Goal: Task Accomplishment & Management: Manage account settings

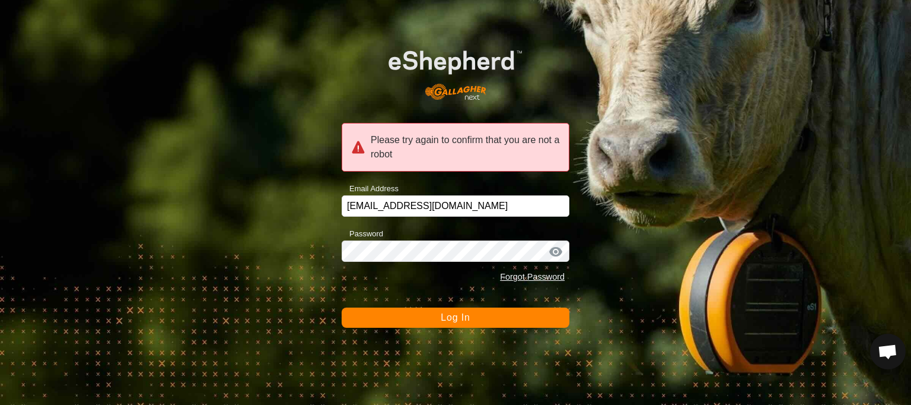
click at [393, 319] on button "Log In" at bounding box center [456, 317] width 228 height 20
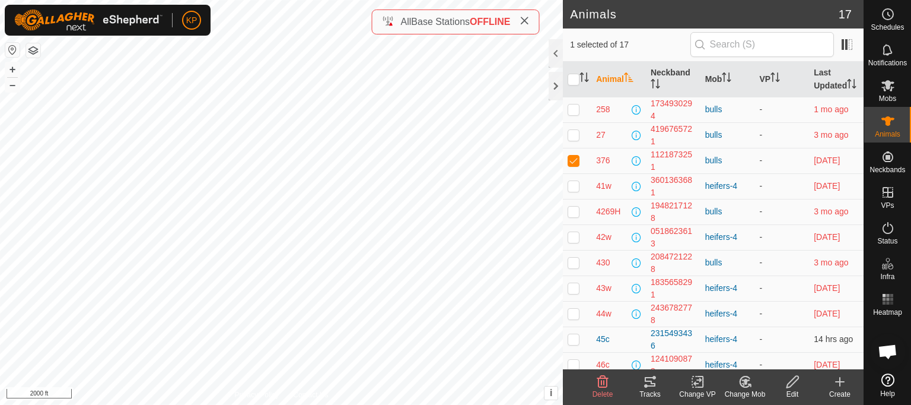
click at [645, 386] on icon at bounding box center [646, 386] width 4 height 4
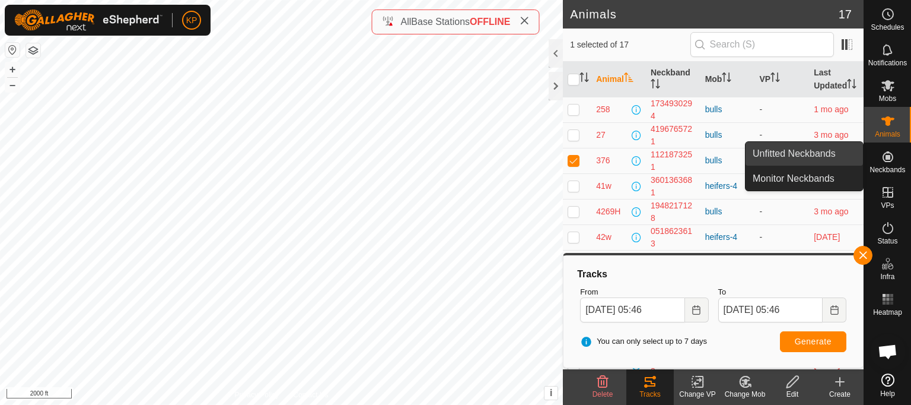
click at [816, 154] on link "Unfitted Neckbands" at bounding box center [804, 154] width 117 height 24
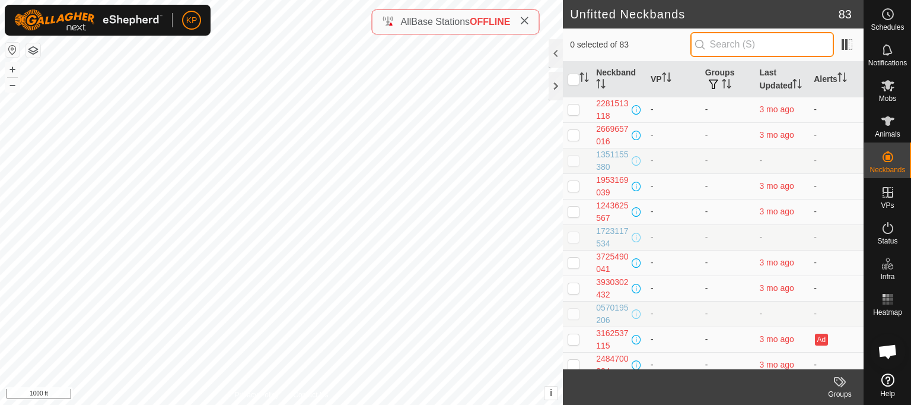
click at [734, 46] on input "text" at bounding box center [762, 44] width 144 height 25
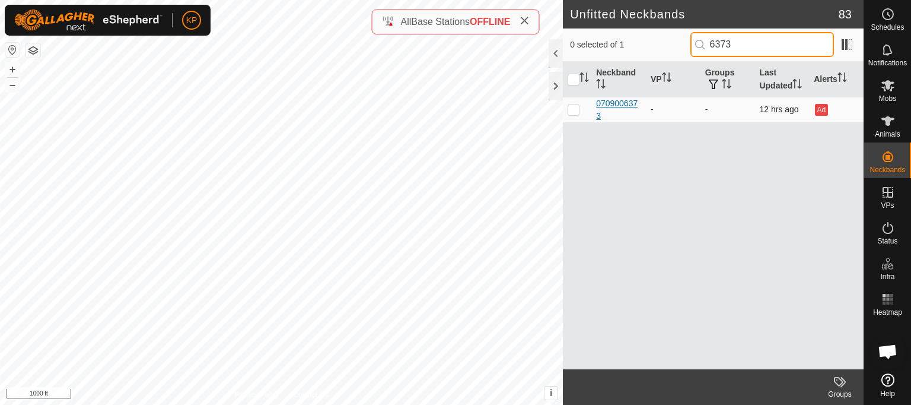
type input "6373"
click at [617, 116] on div "0709006373" at bounding box center [618, 109] width 45 height 25
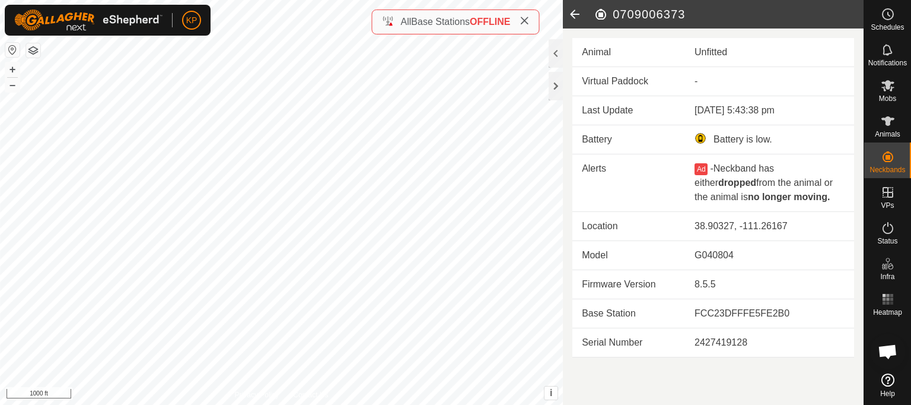
click at [571, 14] on icon at bounding box center [575, 14] width 24 height 28
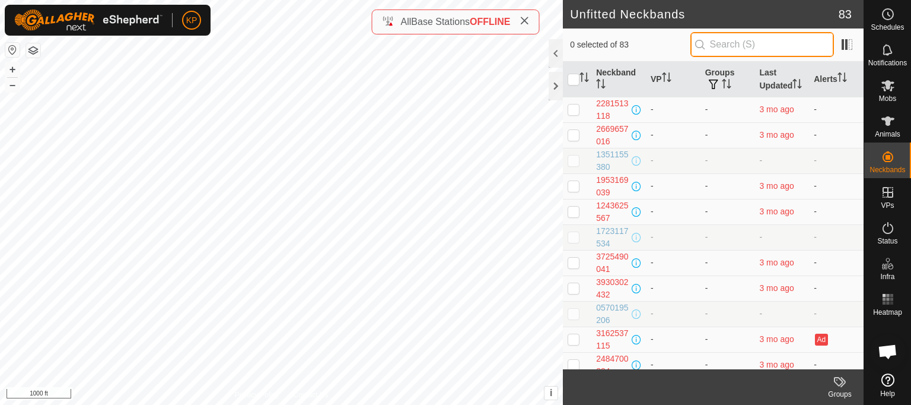
click at [724, 49] on input "text" at bounding box center [762, 44] width 144 height 25
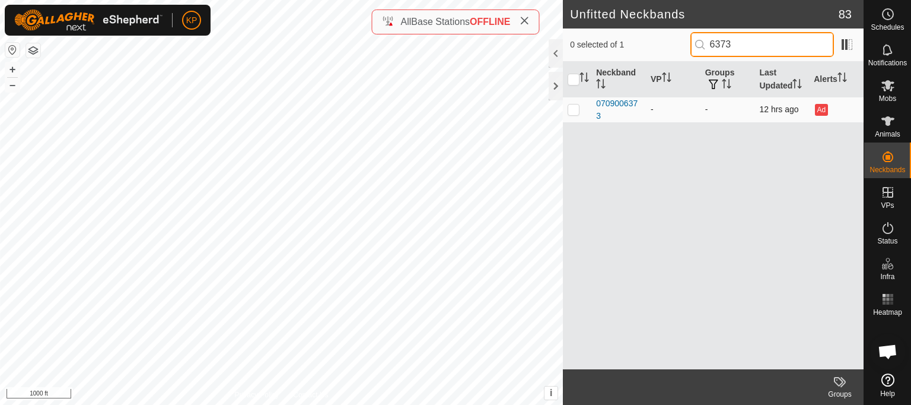
type input "6373"
click at [573, 114] on p-checkbox at bounding box center [574, 108] width 12 height 9
checkbox input "true"
click at [740, 46] on input "6373" at bounding box center [762, 44] width 144 height 25
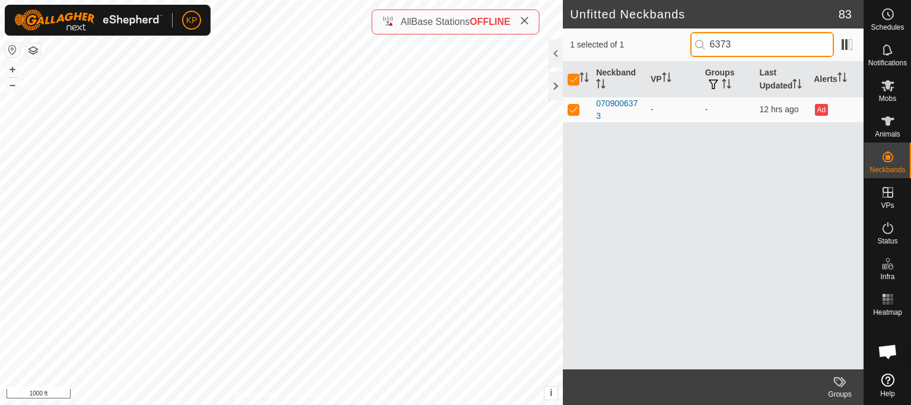
type input "637"
checkbox input "false"
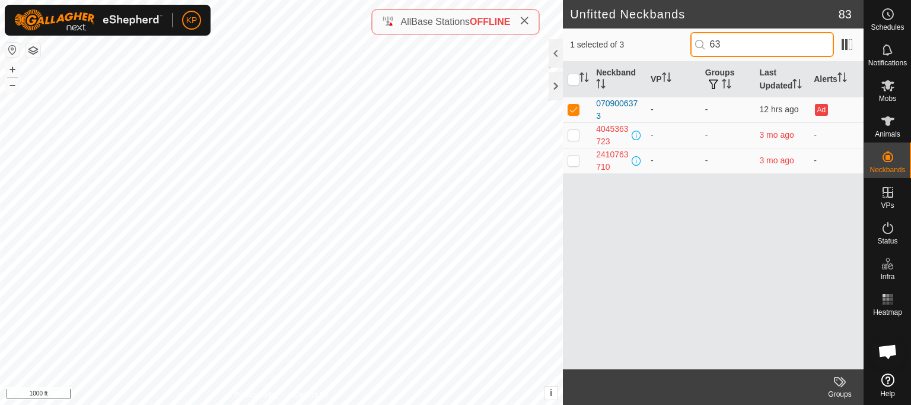
type input "6"
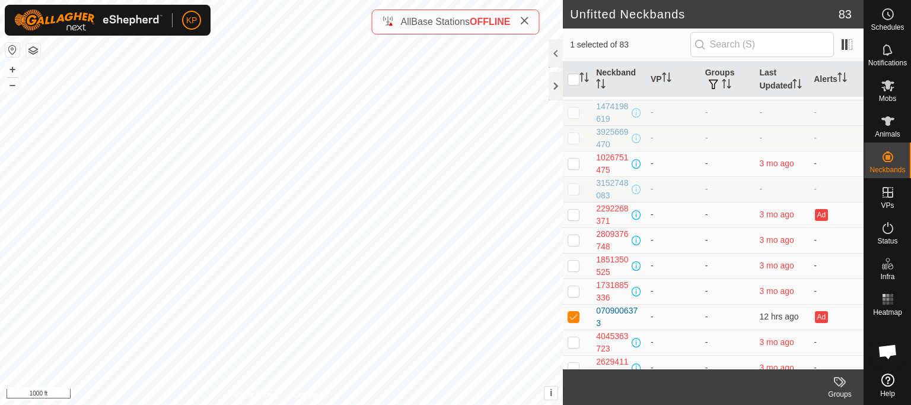
scroll to position [396, 0]
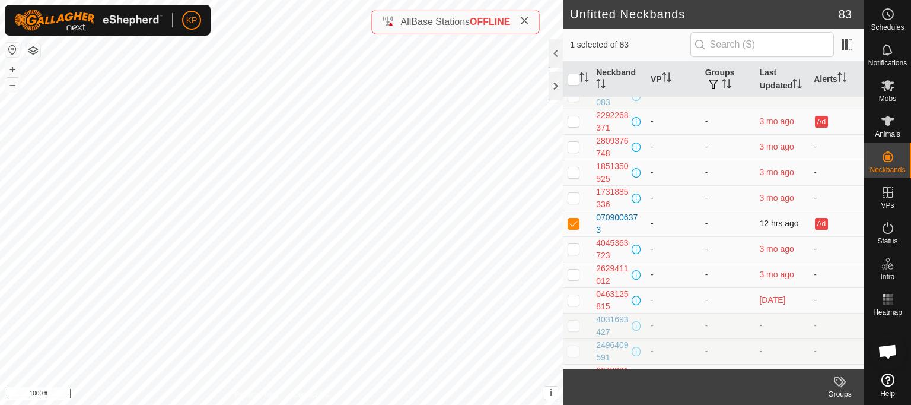
click at [574, 228] on p-checkbox at bounding box center [574, 222] width 12 height 9
checkbox input "false"
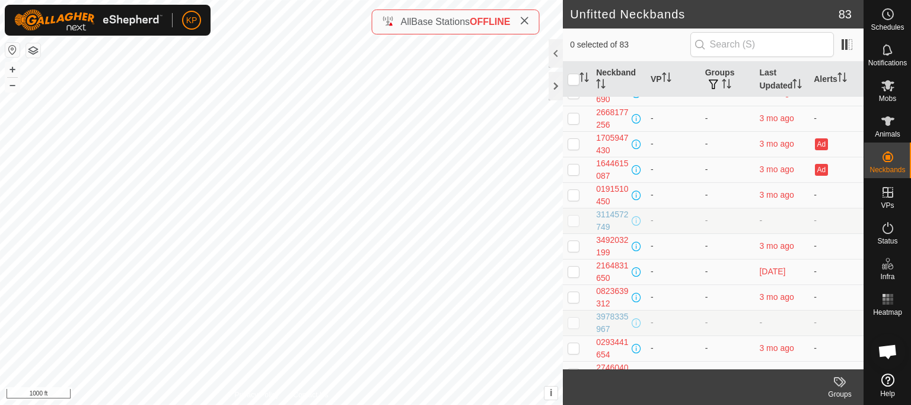
scroll to position [1847, 0]
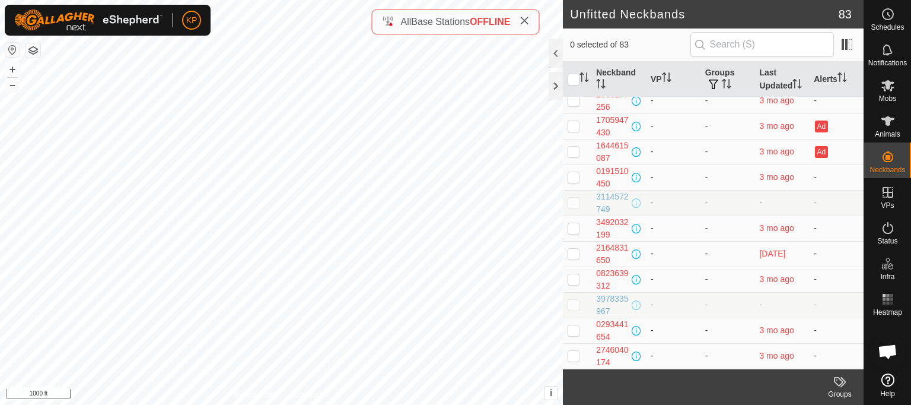
click at [572, 254] on p-checkbox at bounding box center [574, 253] width 12 height 9
checkbox input "true"
click at [609, 262] on div "2164831650" at bounding box center [612, 253] width 33 height 25
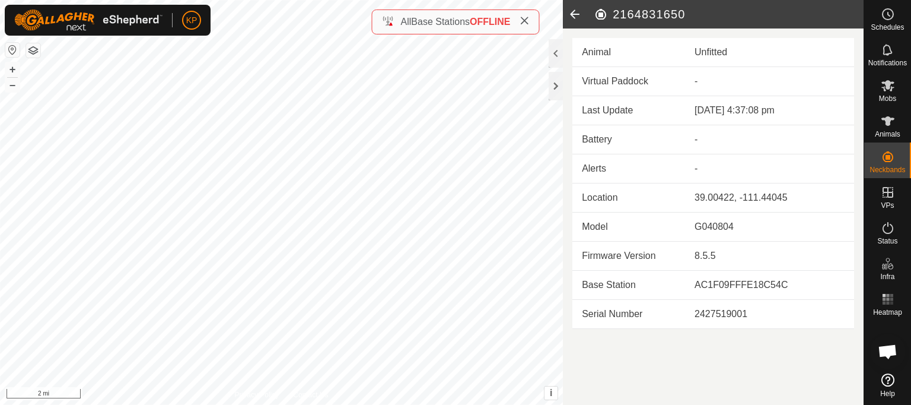
click at [572, 15] on icon at bounding box center [575, 14] width 24 height 28
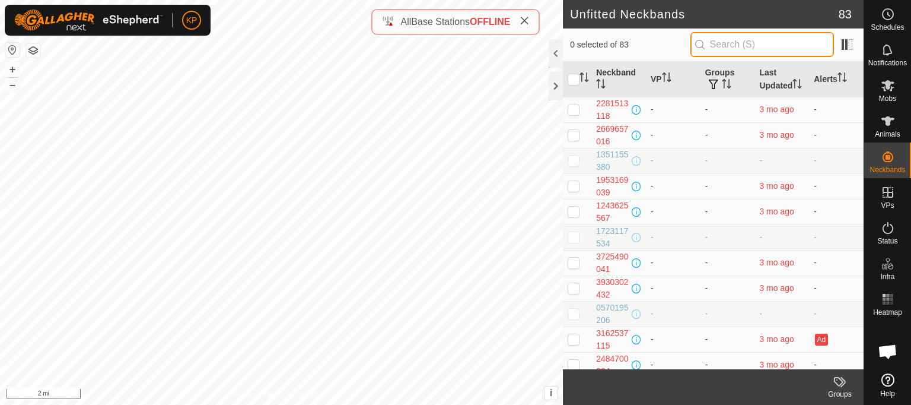
click at [728, 42] on input "text" at bounding box center [762, 44] width 144 height 25
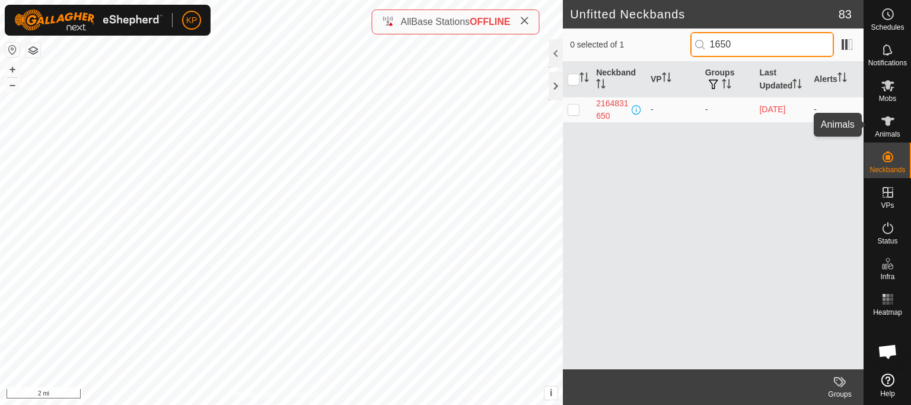
type input "1650"
click at [887, 123] on icon at bounding box center [887, 120] width 13 height 9
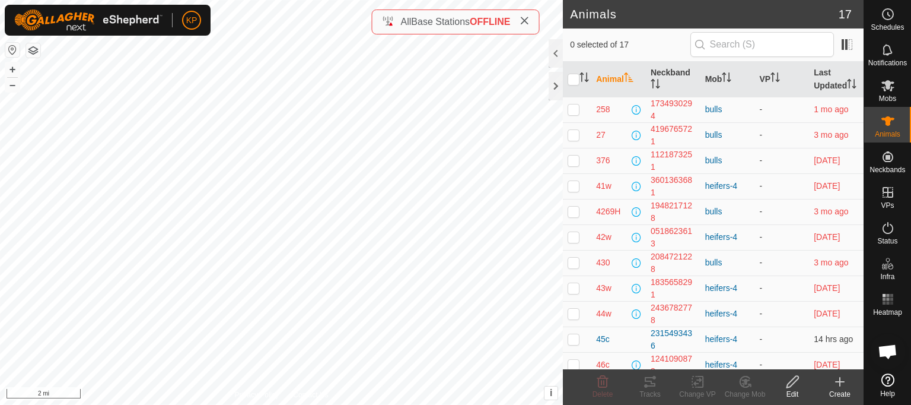
click at [841, 380] on icon at bounding box center [840, 381] width 14 height 14
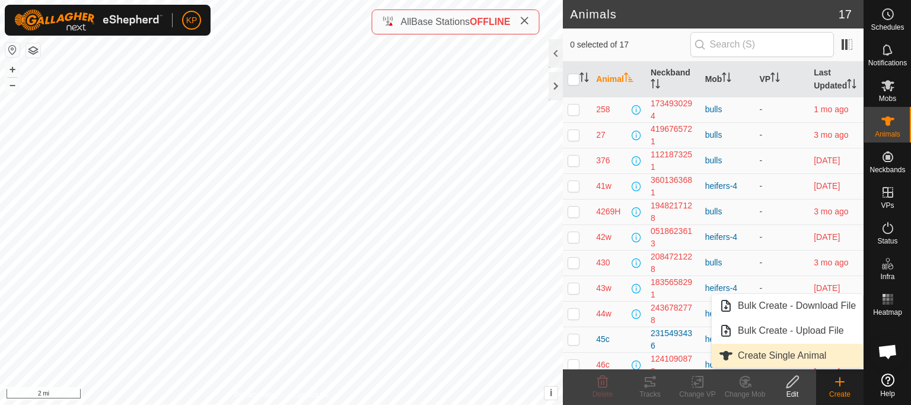
click at [768, 354] on link "Create Single Animal" at bounding box center [787, 355] width 151 height 24
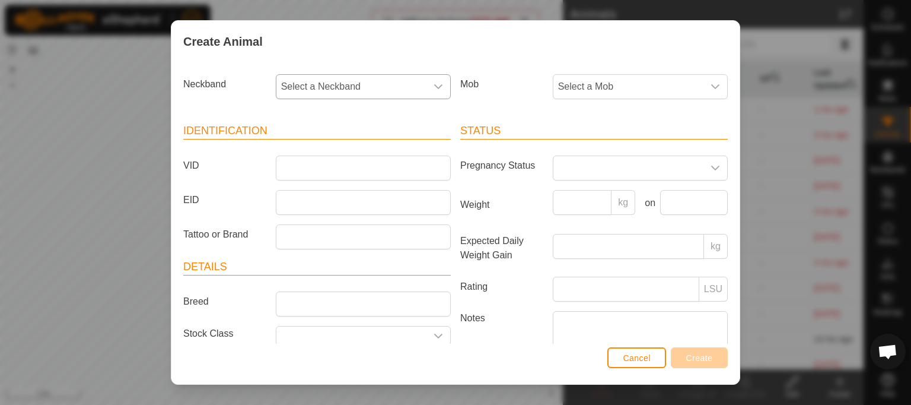
click at [434, 87] on icon "dropdown trigger" at bounding box center [438, 86] width 9 height 9
type input "1650"
click at [304, 151] on li "2164831650" at bounding box center [362, 148] width 171 height 24
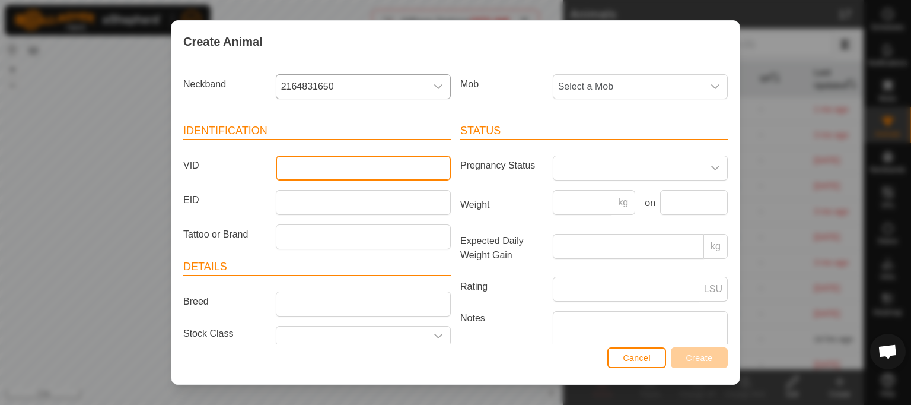
click at [303, 166] on input "VID" at bounding box center [363, 167] width 175 height 25
type input "165"
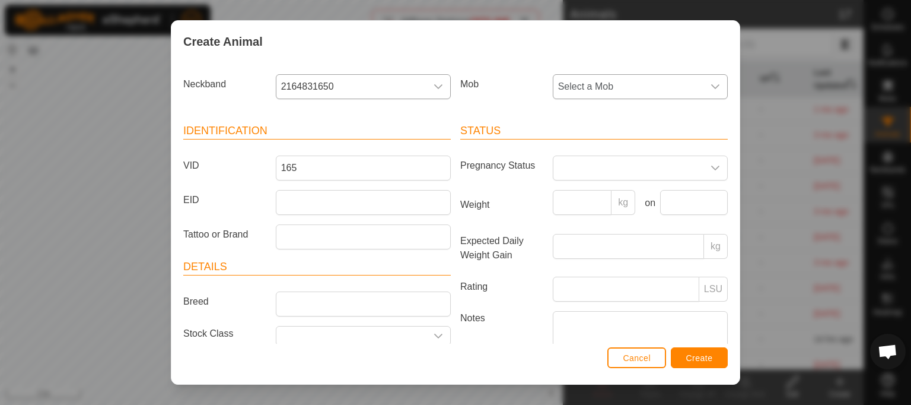
click at [711, 86] on icon "dropdown trigger" at bounding box center [715, 86] width 8 height 5
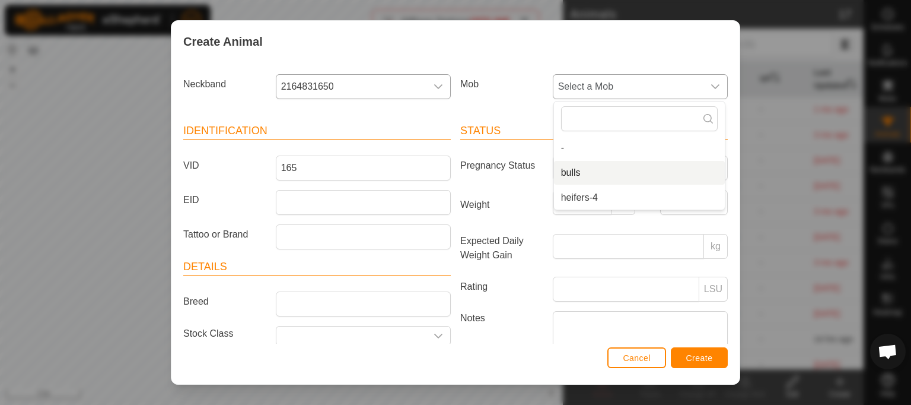
click at [583, 167] on li "bulls" at bounding box center [639, 173] width 171 height 24
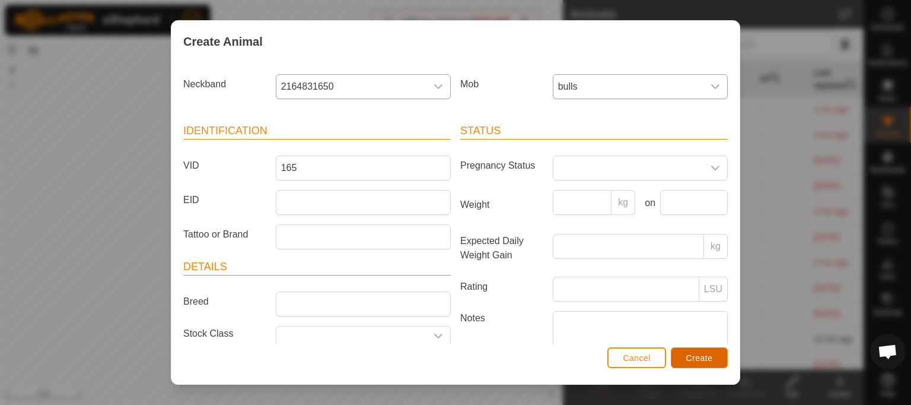
click at [695, 354] on span "Create" at bounding box center [699, 357] width 27 height 9
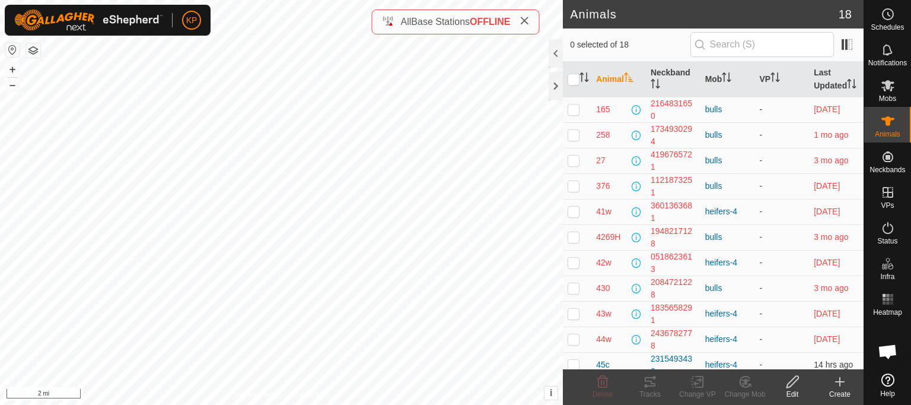
click at [574, 114] on p-checkbox at bounding box center [574, 108] width 12 height 9
checkbox input "true"
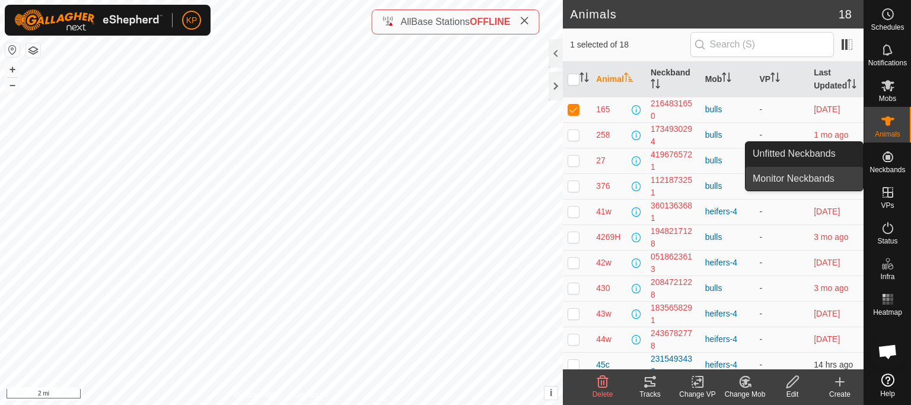
click at [810, 178] on link "Monitor Neckbands" at bounding box center [804, 179] width 117 height 24
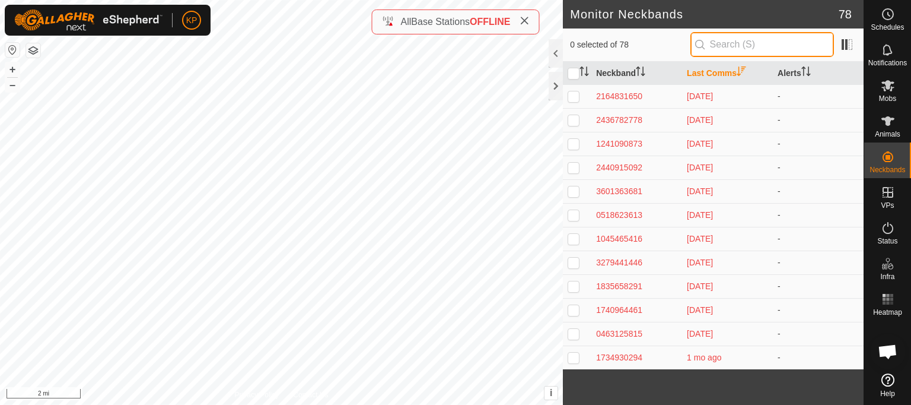
click at [730, 42] on input "text" at bounding box center [762, 44] width 144 height 25
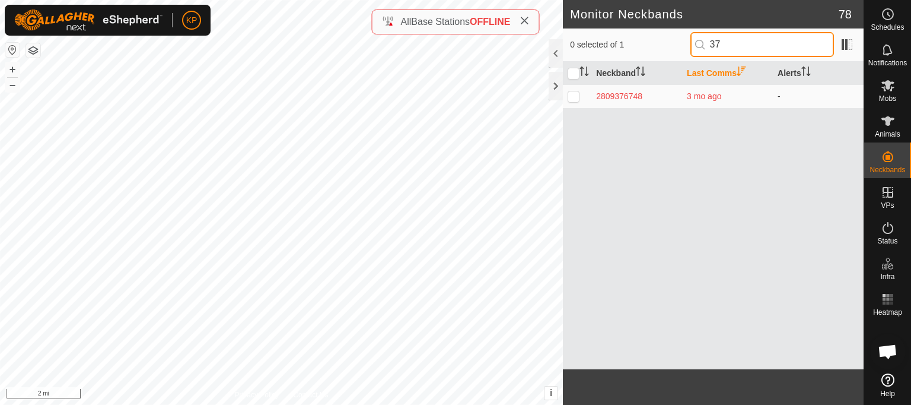
type input "3"
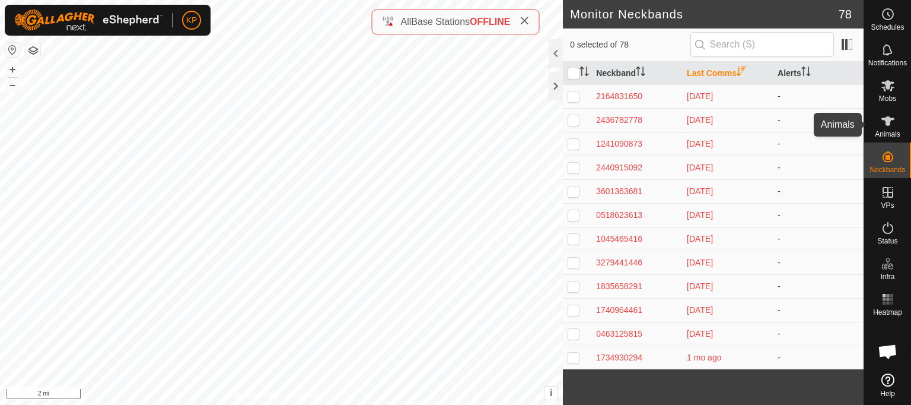
click at [889, 115] on icon at bounding box center [888, 121] width 14 height 14
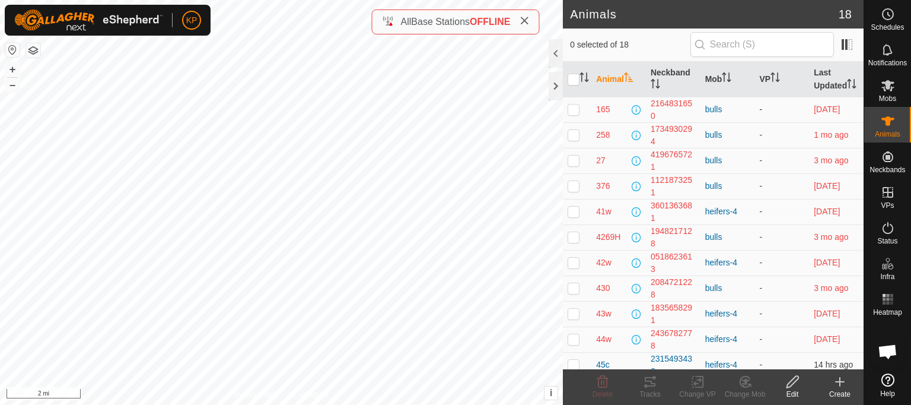
click at [574, 114] on p-checkbox at bounding box center [574, 108] width 12 height 9
checkbox input "false"
click at [571, 139] on p-checkbox at bounding box center [574, 134] width 12 height 9
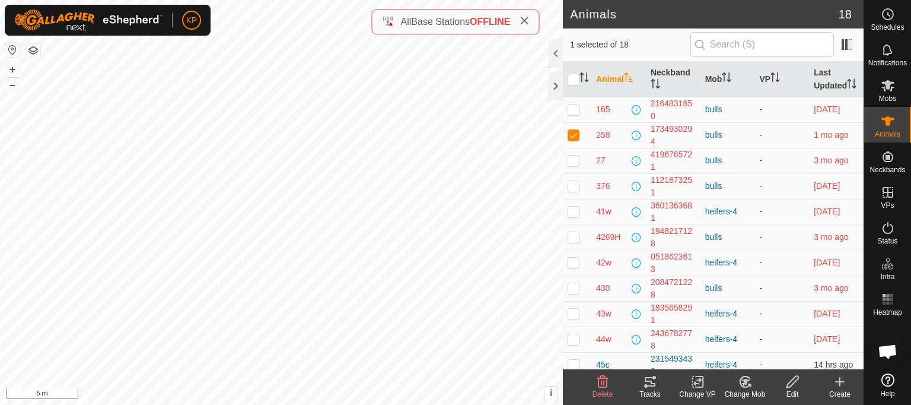
checkbox input "false"
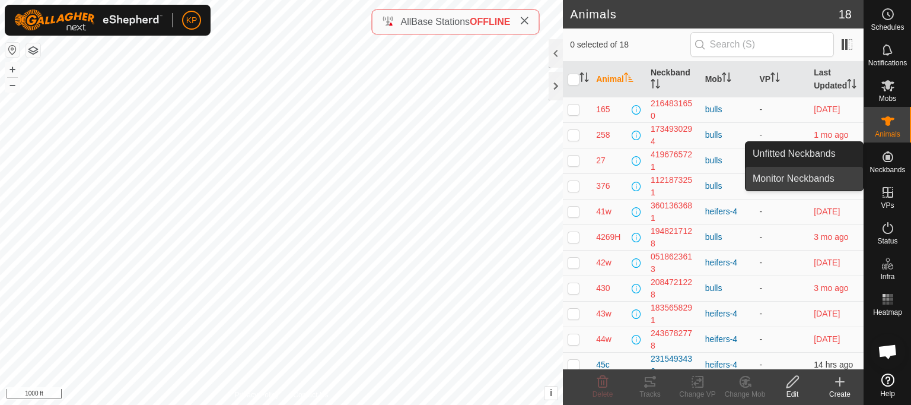
click at [799, 177] on link "Monitor Neckbands" at bounding box center [804, 179] width 117 height 24
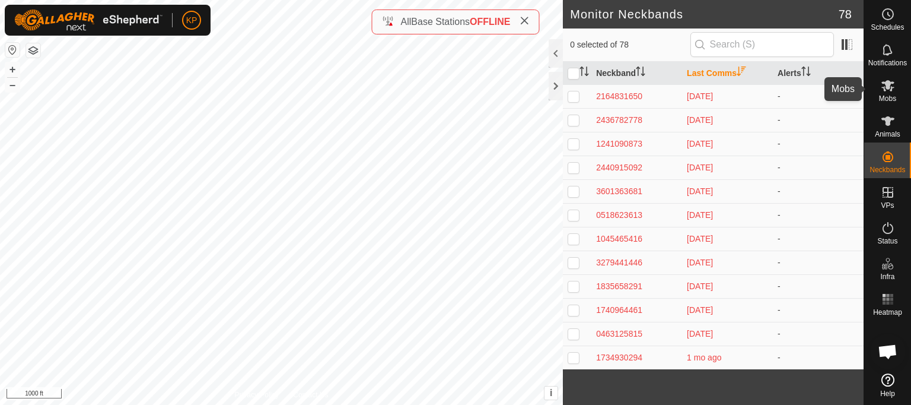
click at [887, 95] on span "Mobs" at bounding box center [887, 98] width 17 height 7
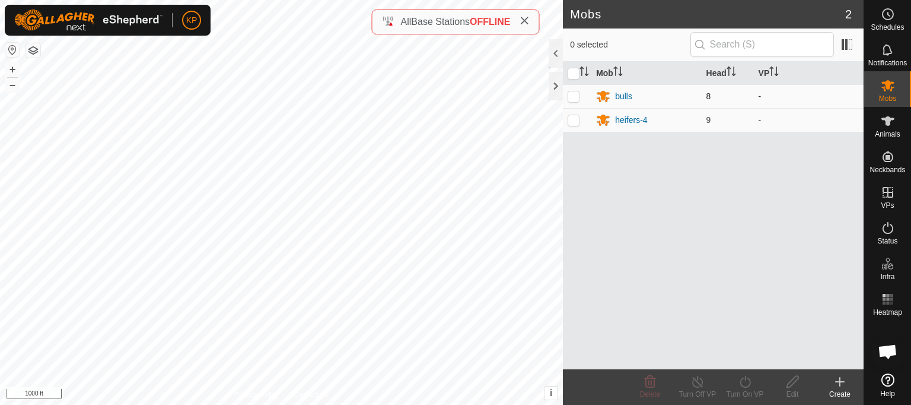
click at [574, 97] on p-checkbox at bounding box center [574, 95] width 12 height 9
checkbox input "true"
click at [626, 94] on div "bulls" at bounding box center [623, 96] width 17 height 12
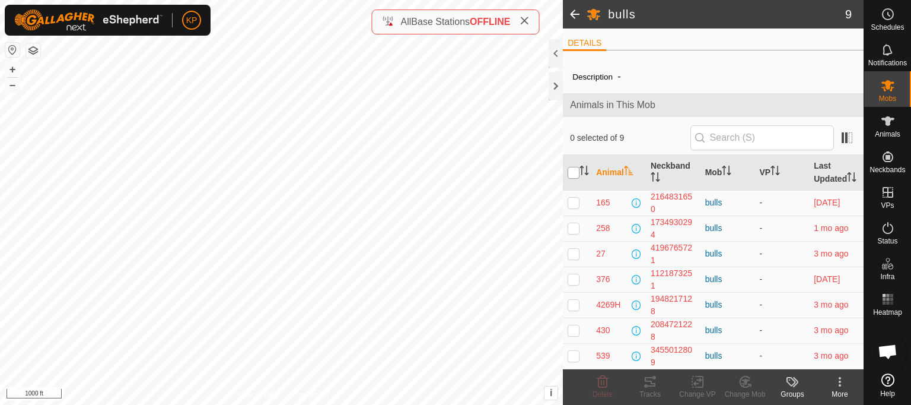
click at [572, 177] on input "checkbox" at bounding box center [574, 173] width 12 height 12
checkbox input "true"
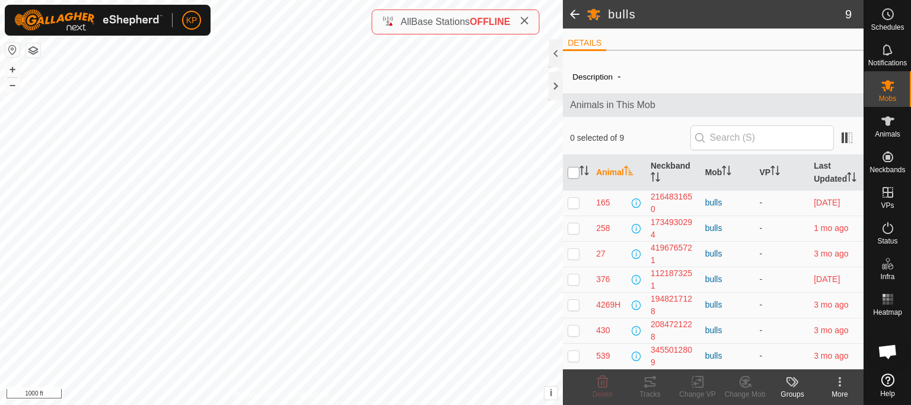
checkbox input "true"
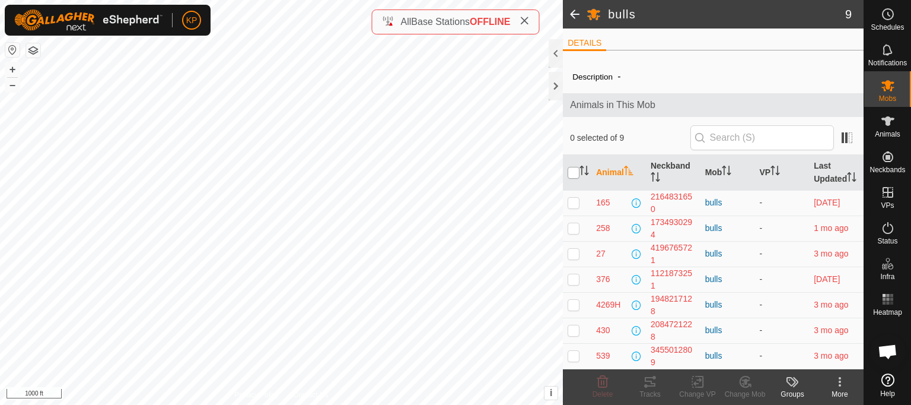
checkbox input "true"
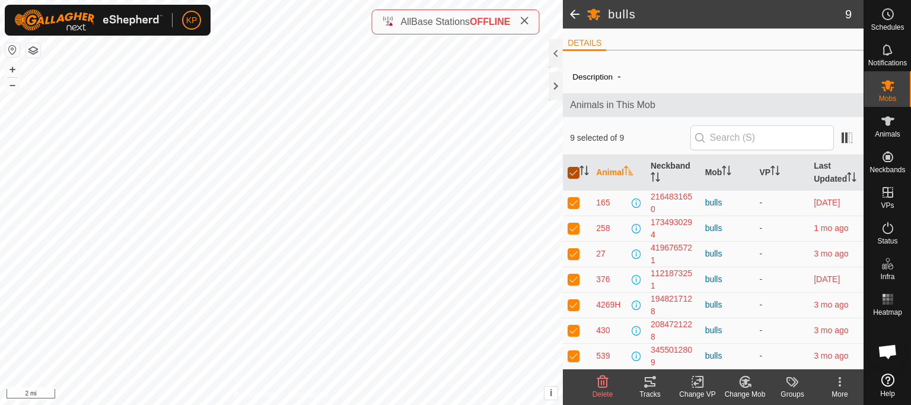
click at [575, 175] on input "checkbox" at bounding box center [574, 173] width 12 height 12
checkbox input "false"
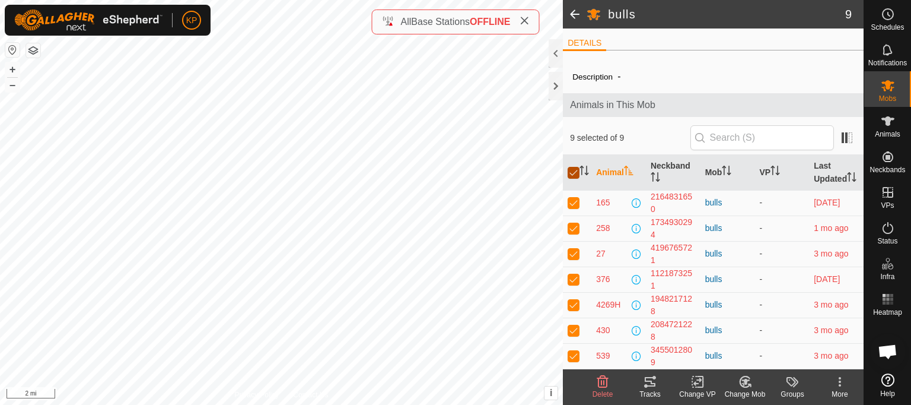
checkbox input "false"
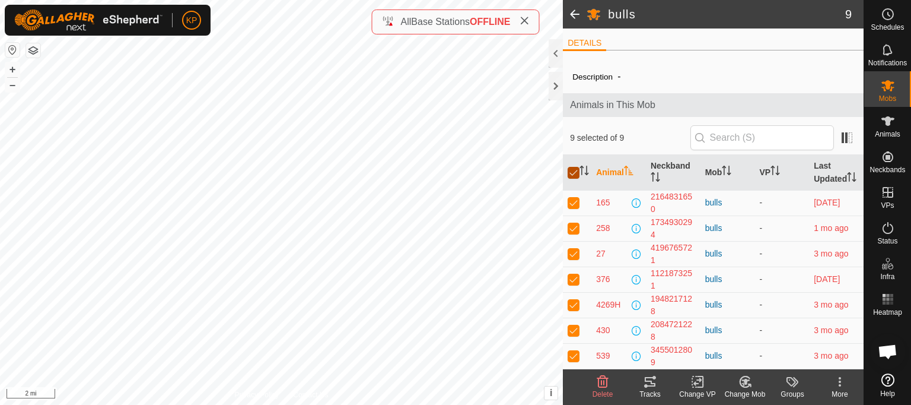
checkbox input "false"
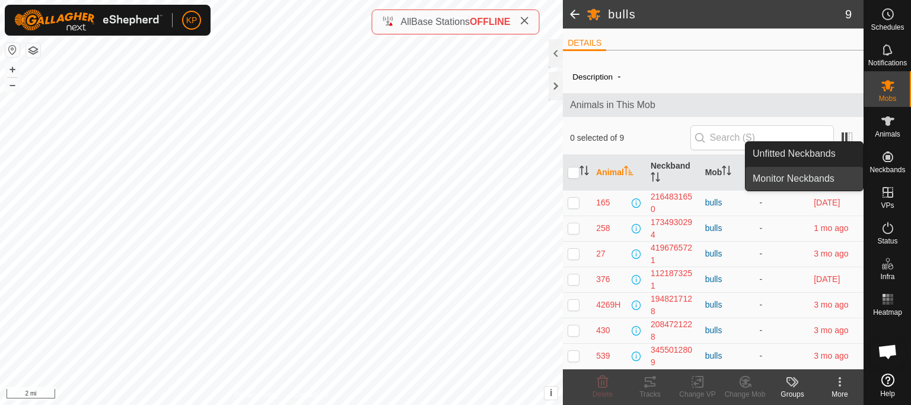
click at [805, 181] on link "Monitor Neckbands" at bounding box center [804, 179] width 117 height 24
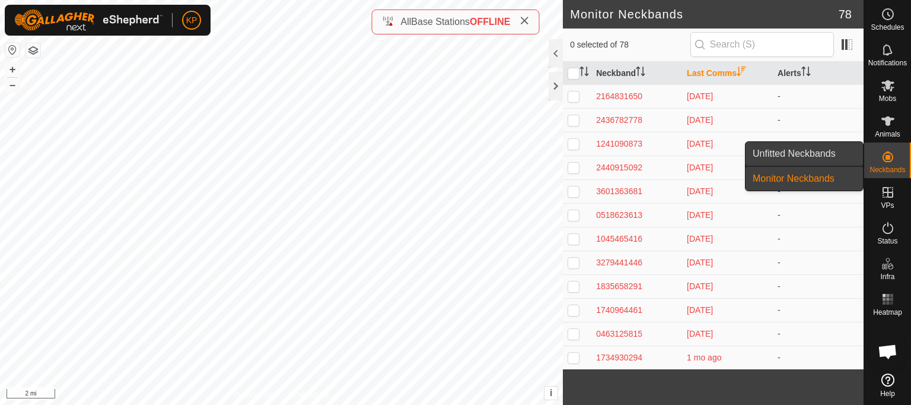
click at [796, 153] on link "Unfitted Neckbands" at bounding box center [804, 154] width 117 height 24
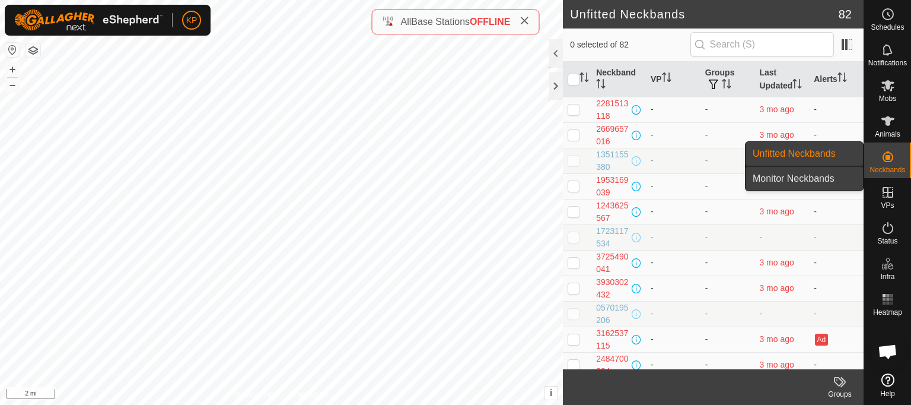
click at [793, 177] on link "Monitor Neckbands" at bounding box center [804, 179] width 117 height 24
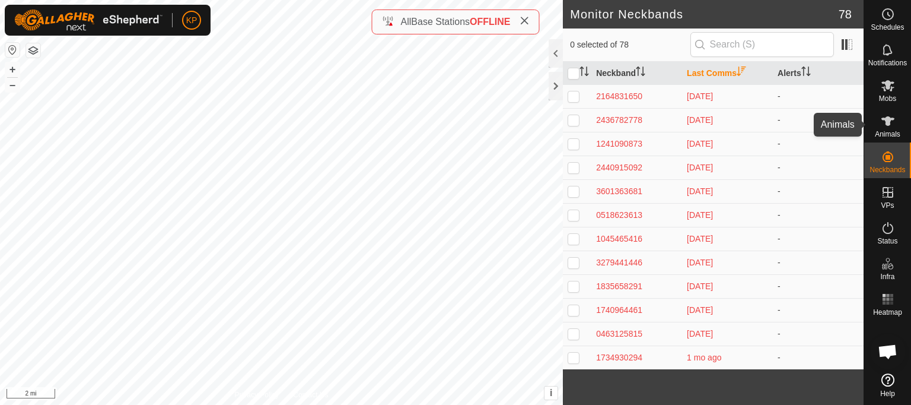
click at [887, 128] on icon at bounding box center [888, 121] width 14 height 14
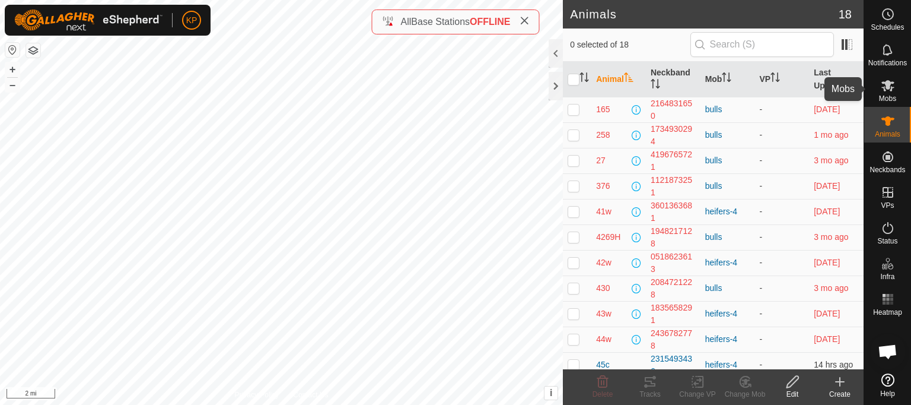
click at [884, 90] on icon at bounding box center [887, 85] width 13 height 11
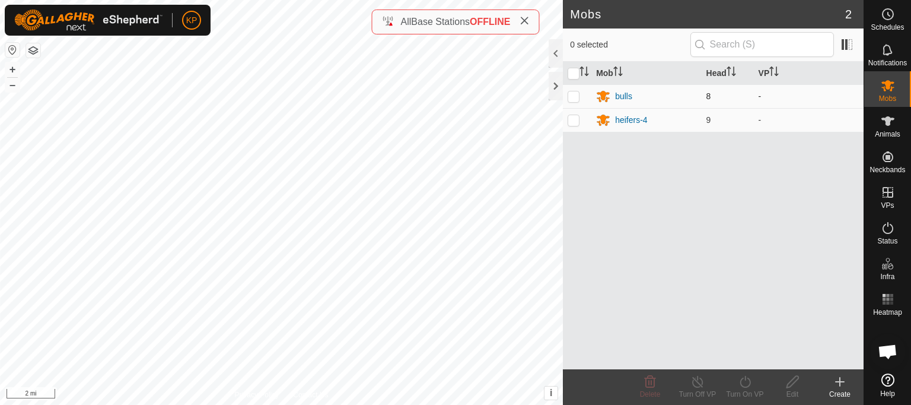
click at [577, 95] on p-checkbox at bounding box center [574, 95] width 12 height 9
checkbox input "true"
click at [626, 94] on div "bulls" at bounding box center [623, 96] width 17 height 12
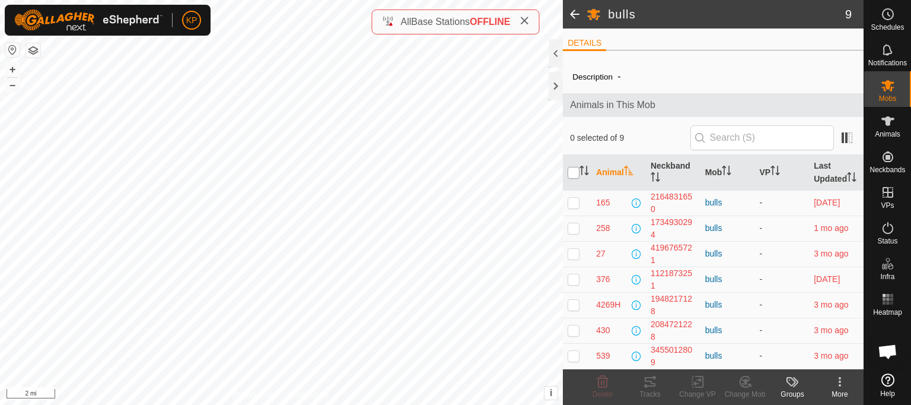
click at [574, 179] on input "checkbox" at bounding box center [574, 173] width 12 height 12
checkbox input "true"
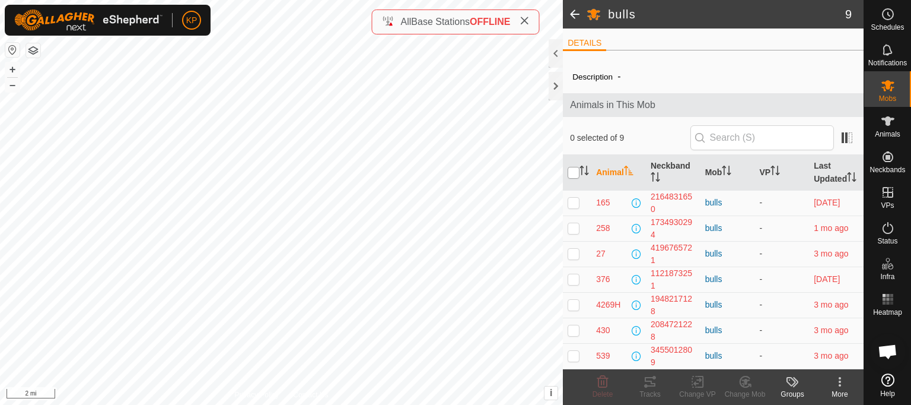
checkbox input "true"
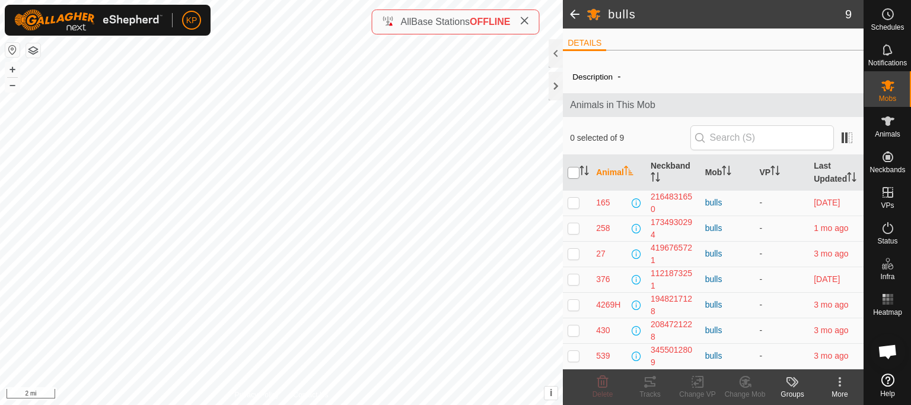
checkbox input "true"
